Goal: Information Seeking & Learning: Learn about a topic

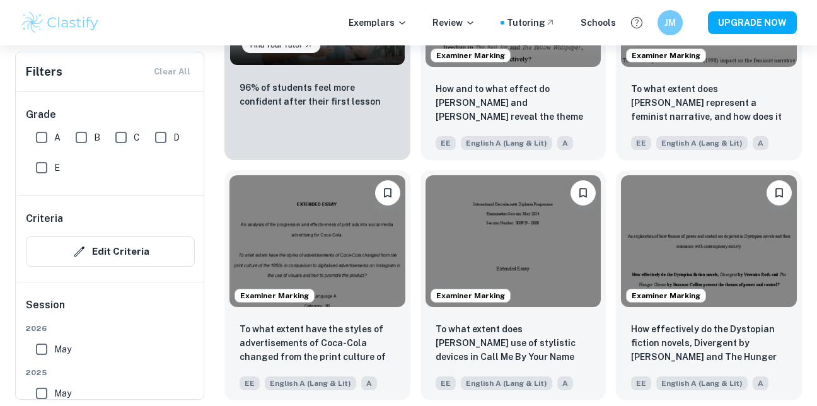
scroll to position [883, 0]
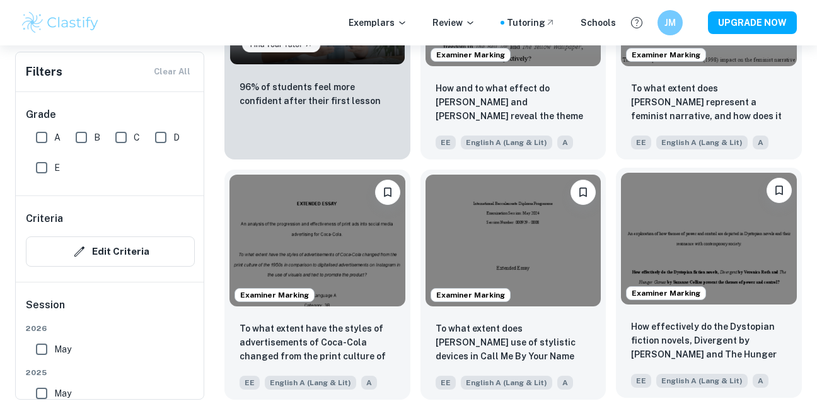
click at [671, 266] on img at bounding box center [709, 239] width 176 height 132
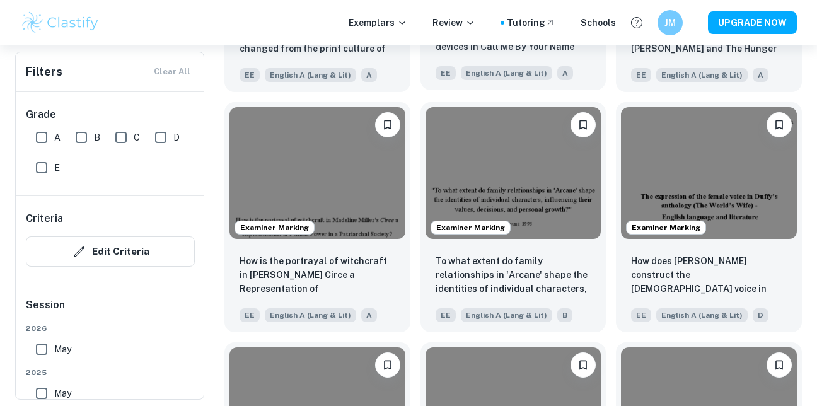
scroll to position [1192, 0]
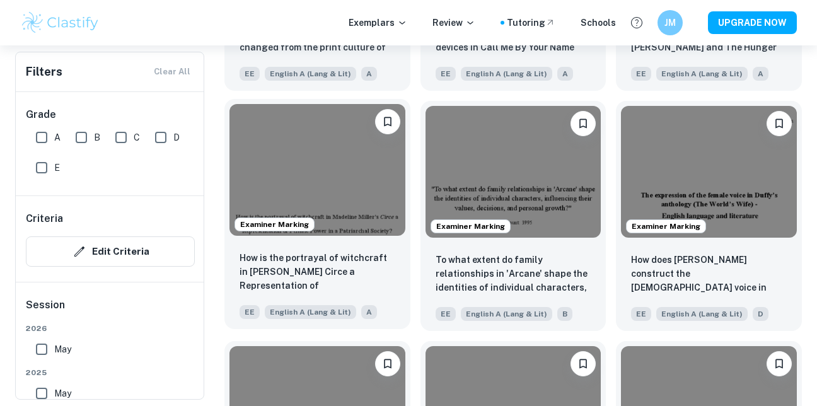
click at [364, 221] on img at bounding box center [318, 170] width 176 height 132
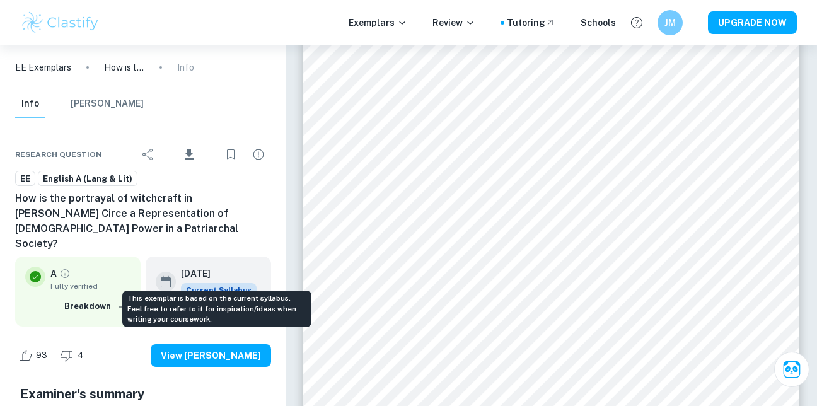
click at [200, 283] on span "Current Syllabus" at bounding box center [219, 290] width 76 height 14
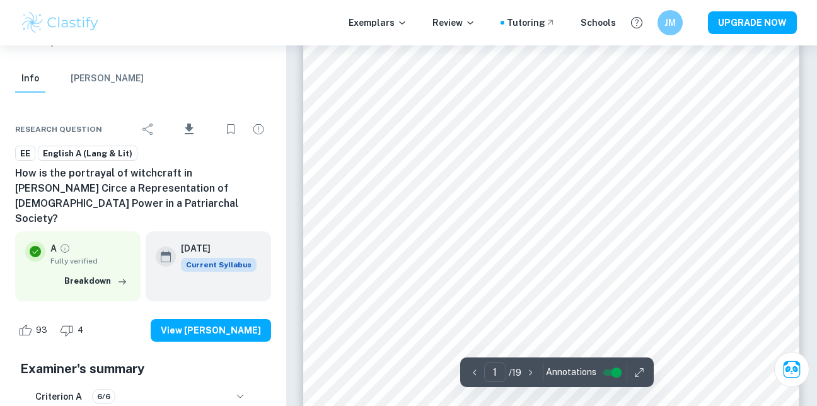
scroll to position [163, 0]
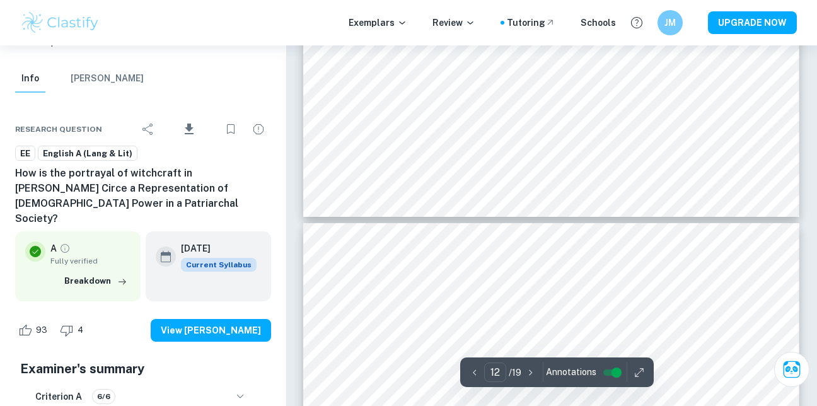
type input "13"
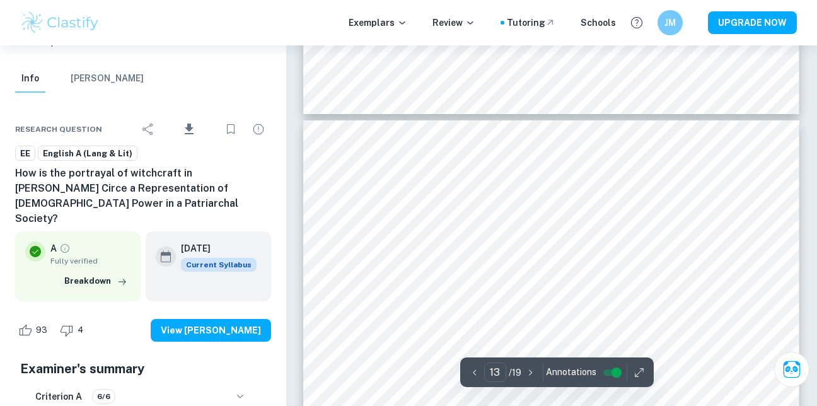
scroll to position [7959, 0]
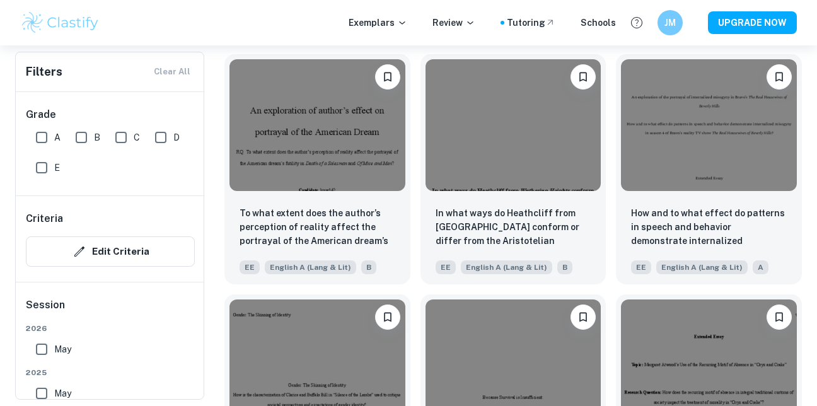
scroll to position [4944, 0]
